Goal: Find specific page/section: Find specific page/section

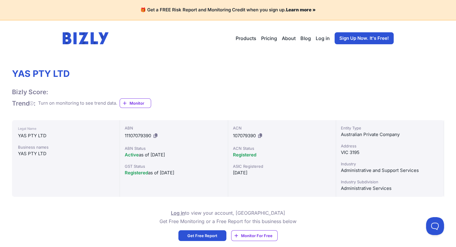
click at [84, 34] on img at bounding box center [86, 38] width 46 height 12
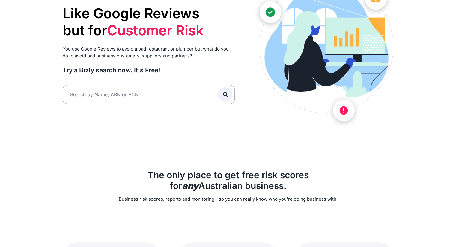
scroll to position [90, 0]
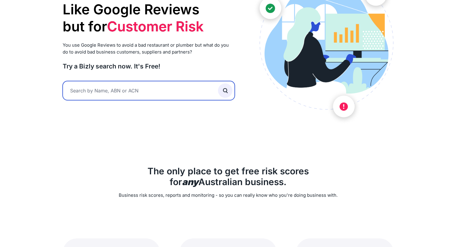
click at [82, 86] on input "text" at bounding box center [149, 90] width 172 height 19
paste input "33 685 260 762"
type input "33 685 260 762"
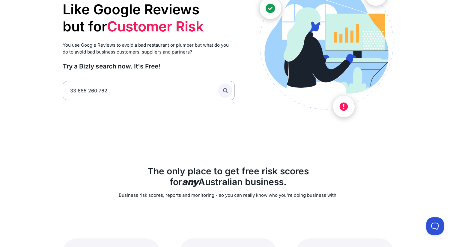
click at [228, 93] on icon "submit" at bounding box center [225, 90] width 7 height 7
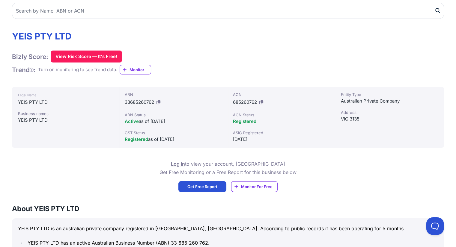
scroll to position [60, 0]
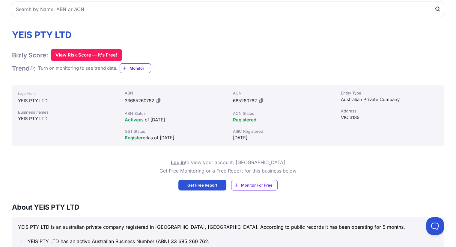
click at [158, 101] on icon at bounding box center [158, 101] width 4 height 4
